Goal: Find specific page/section: Find specific page/section

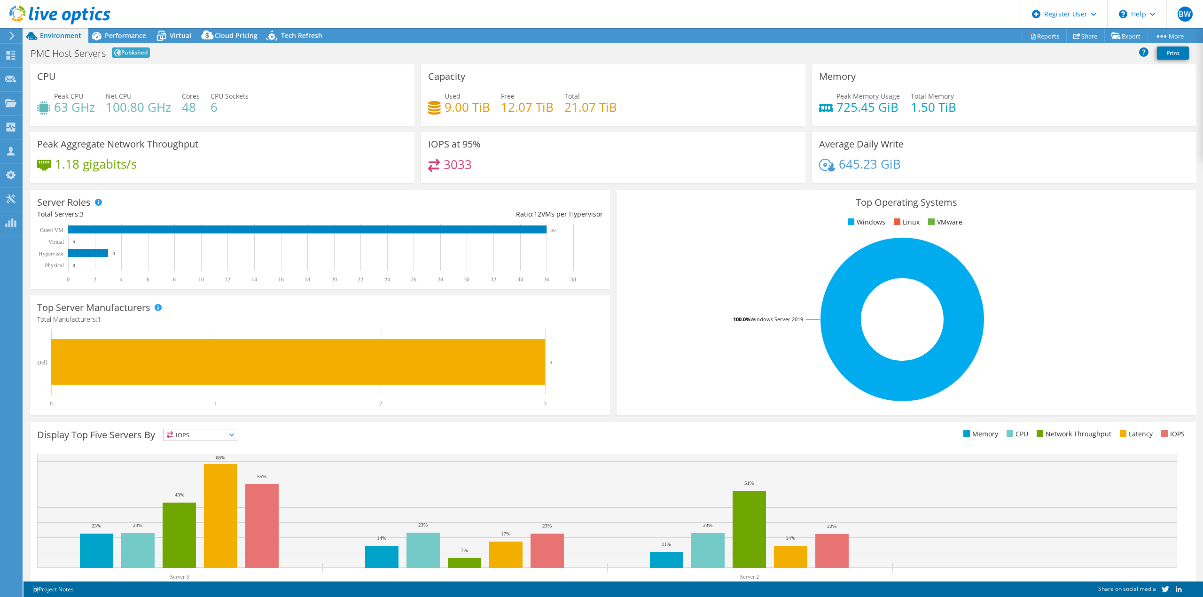
select select "USWest"
select select "USD"
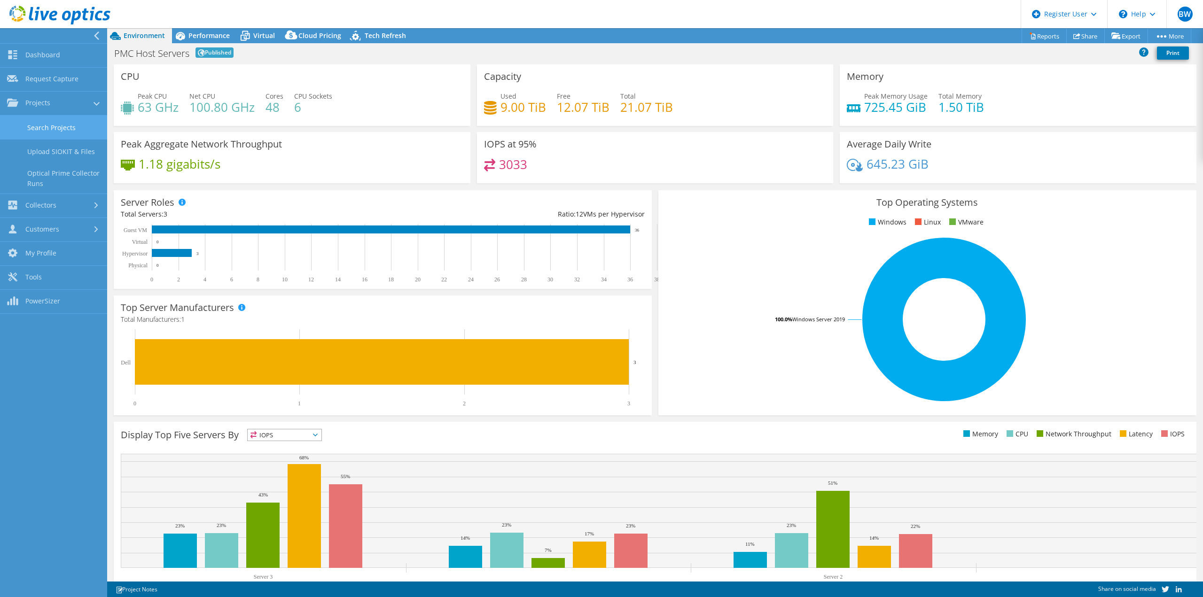
click at [20, 127] on link "Search Projects" at bounding box center [53, 128] width 107 height 24
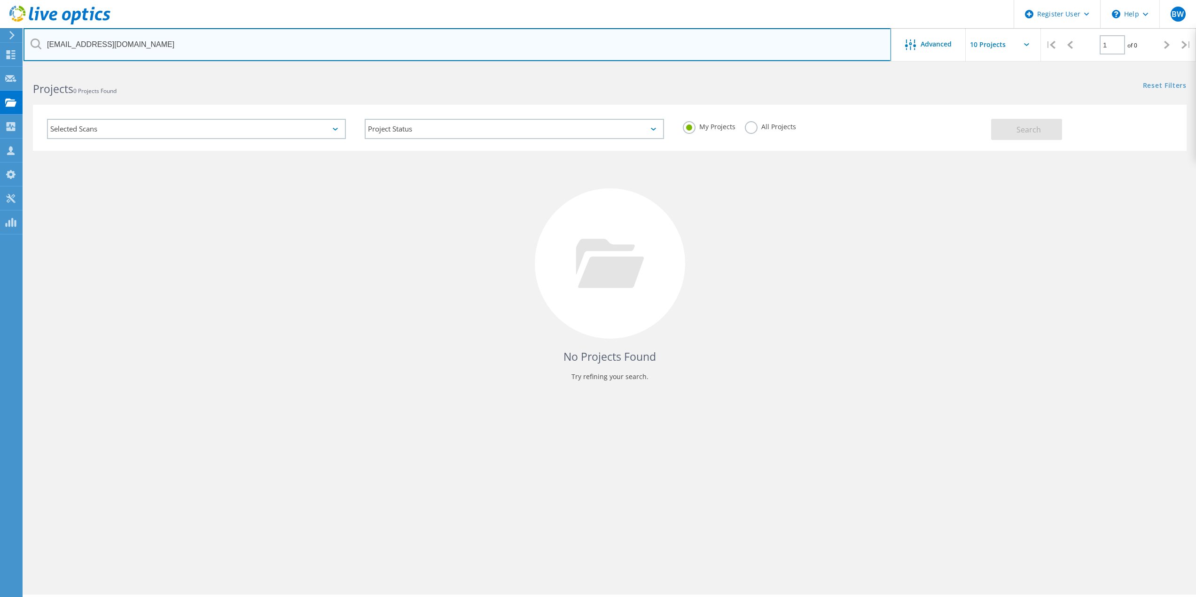
click at [157, 58] on input "[EMAIL_ADDRESS][DOMAIN_NAME]" at bounding box center [456, 44] width 867 height 33
click at [146, 52] on input "[EMAIL_ADDRESS][DOMAIN_NAME]" at bounding box center [456, 44] width 867 height 33
click at [132, 40] on input "[EMAIL_ADDRESS][DOMAIN_NAME]" at bounding box center [456, 44] width 867 height 33
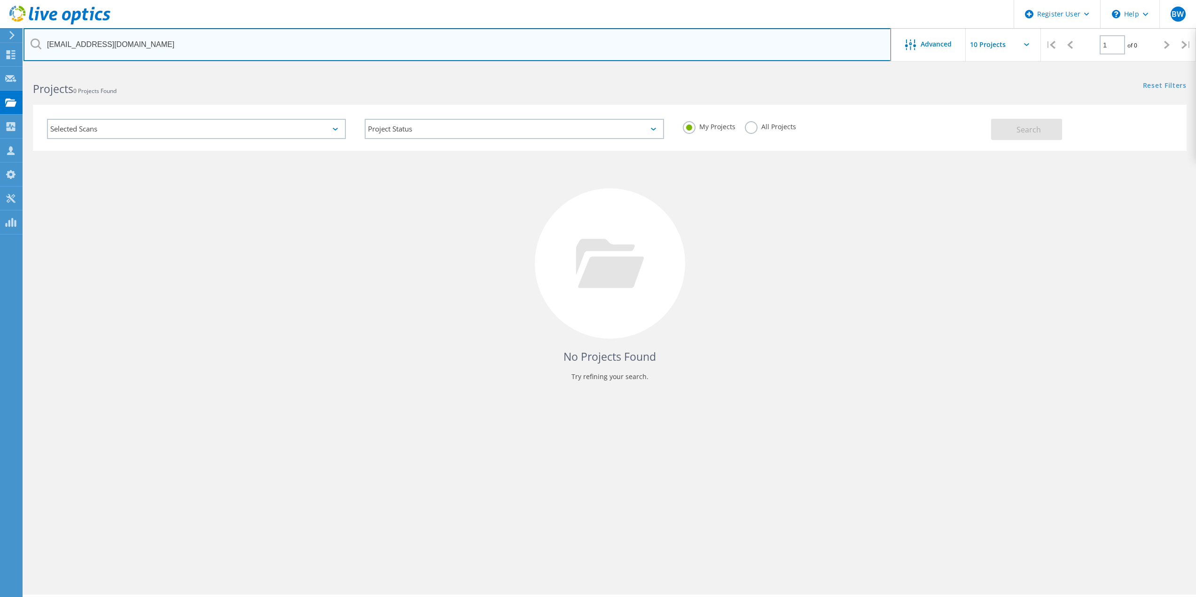
click at [132, 40] on input "[EMAIL_ADDRESS][DOMAIN_NAME]" at bounding box center [456, 44] width 867 height 33
click at [107, 49] on input "seth" at bounding box center [456, 44] width 867 height 33
click at [342, 44] on input "seth" at bounding box center [456, 44] width 867 height 33
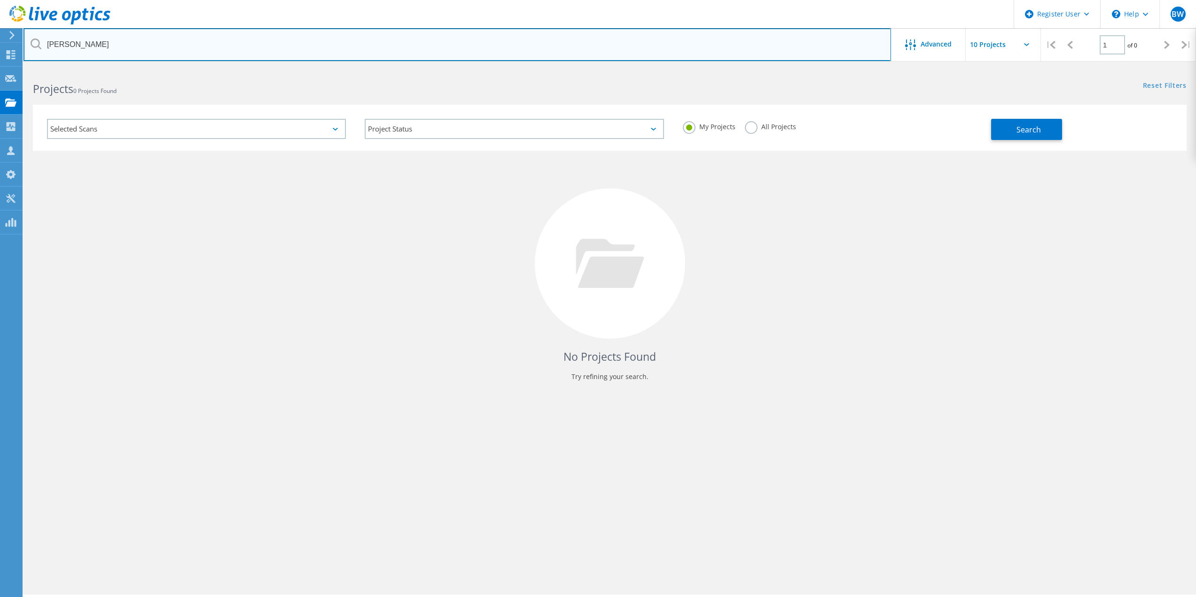
click at [342, 44] on input "seth" at bounding box center [456, 44] width 867 height 33
paste input ".allums@clackamas.edu"
type input "[PERSON_NAME][EMAIL_ADDRESS][PERSON_NAME][DOMAIN_NAME]"
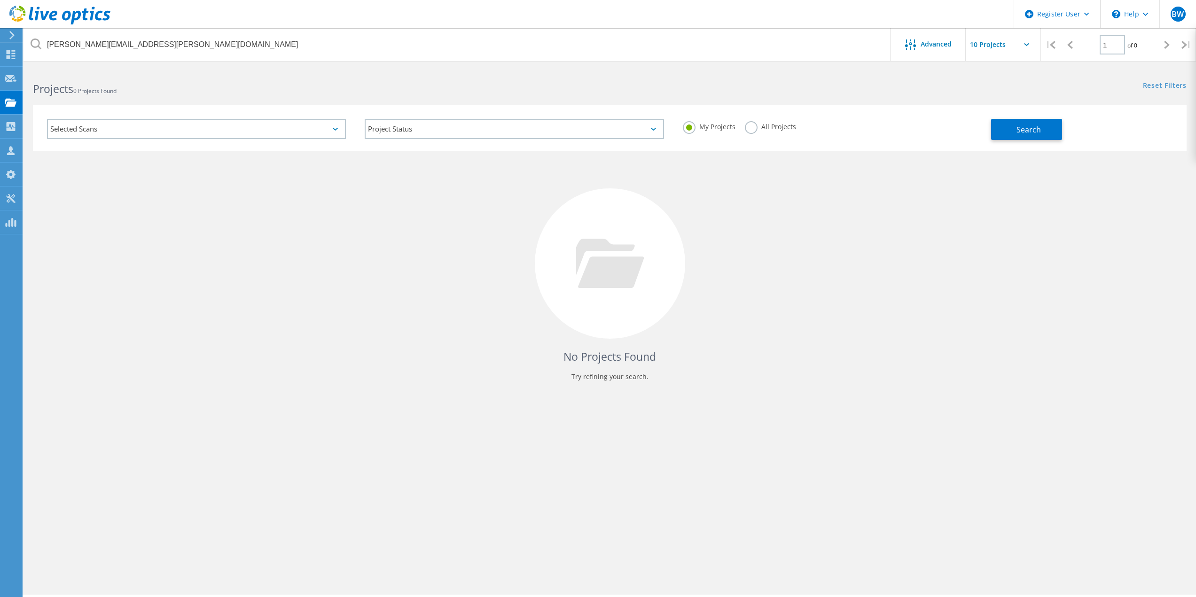
drag, startPoint x: 755, startPoint y: 128, endPoint x: 799, endPoint y: 126, distance: 44.2
click at [756, 128] on label "All Projects" at bounding box center [770, 125] width 51 height 9
click at [0, 0] on input "All Projects" at bounding box center [0, 0] width 0 height 0
click at [1009, 127] on button "Search" at bounding box center [1026, 129] width 71 height 21
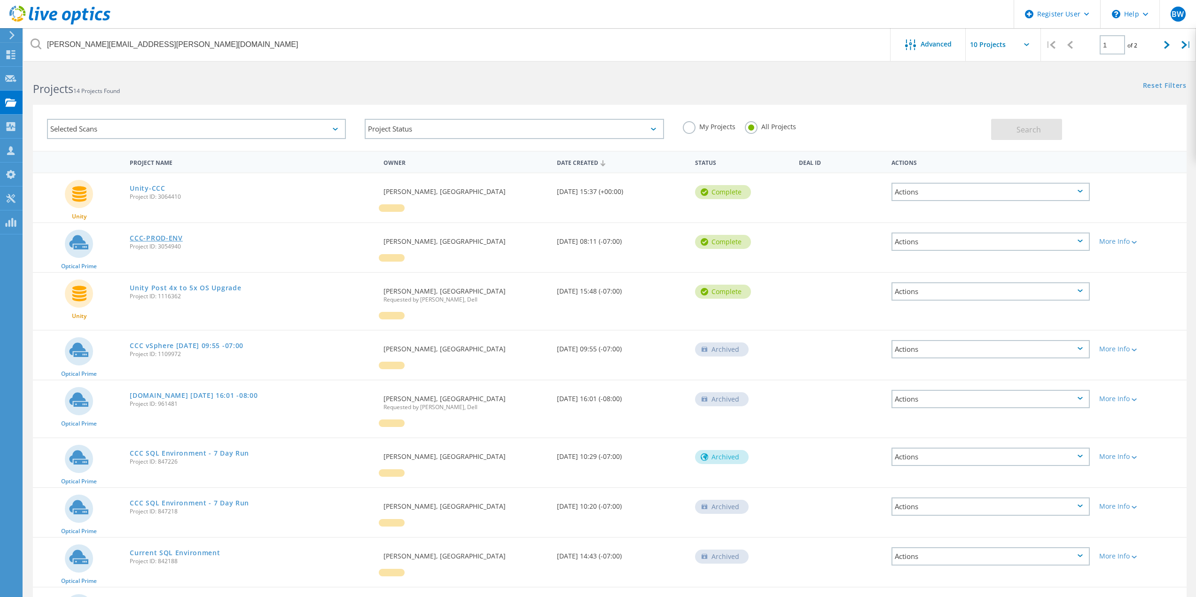
click at [171, 242] on link "CCC-PROD-ENV" at bounding box center [156, 238] width 53 height 7
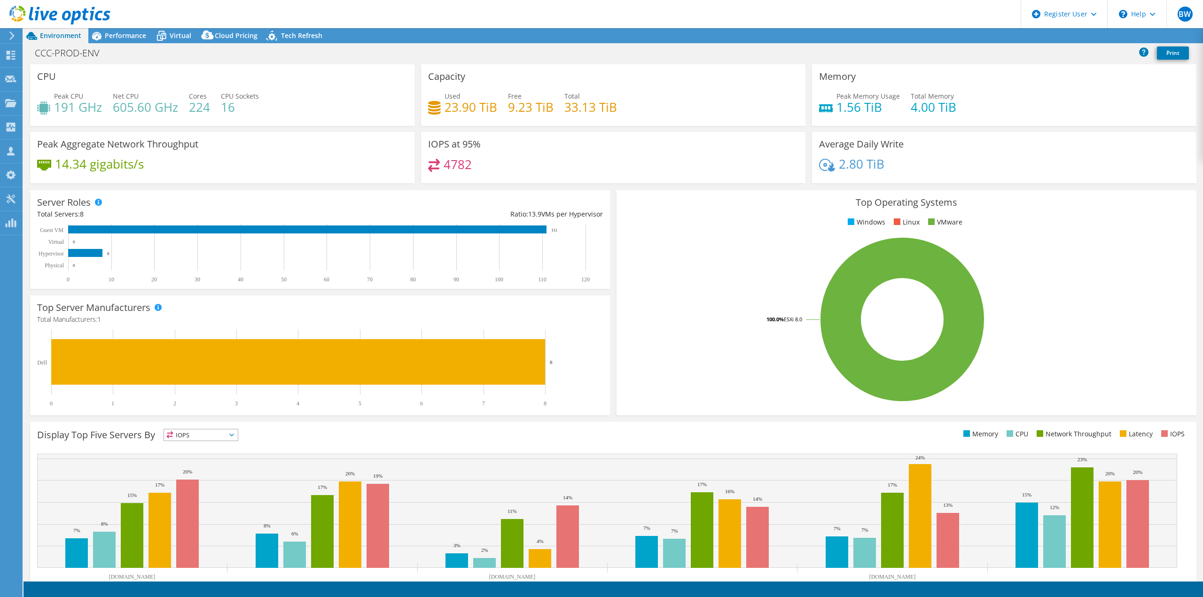
select select "USWest"
select select "USD"
